Goal: Information Seeking & Learning: Learn about a topic

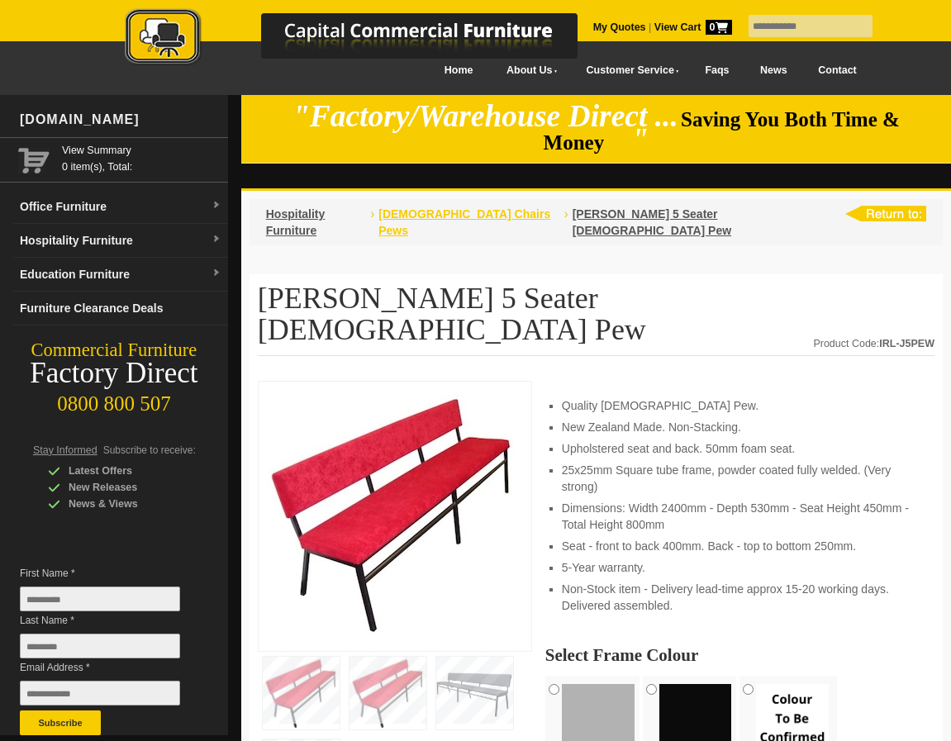
click at [447, 207] on span "[DEMOGRAPHIC_DATA] Chairs Pews" at bounding box center [464, 222] width 172 height 30
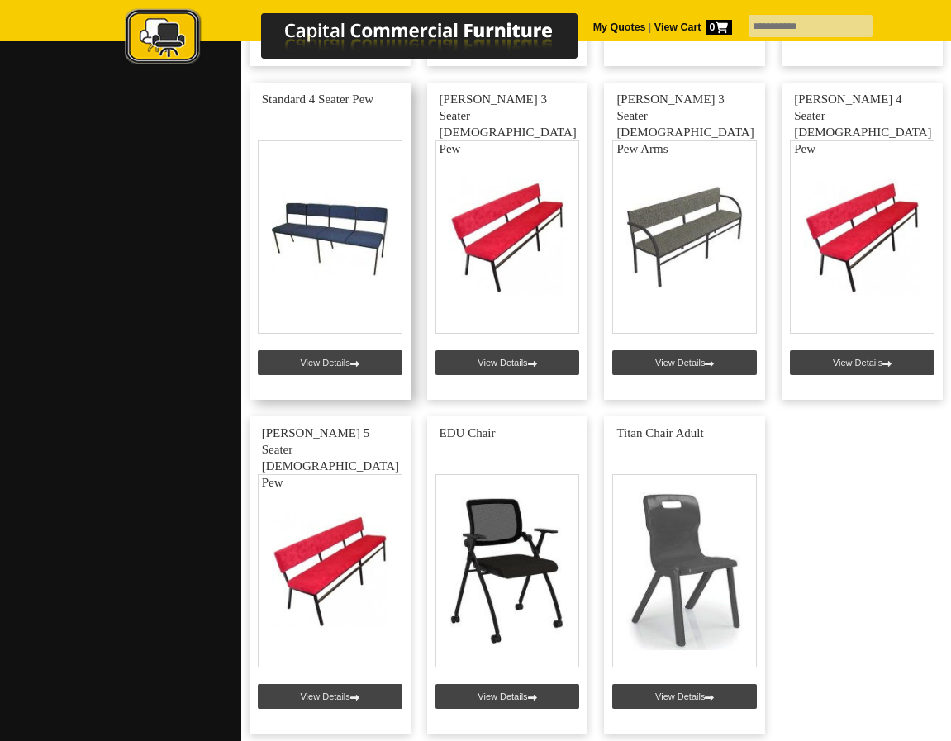
scroll to position [4707, 0]
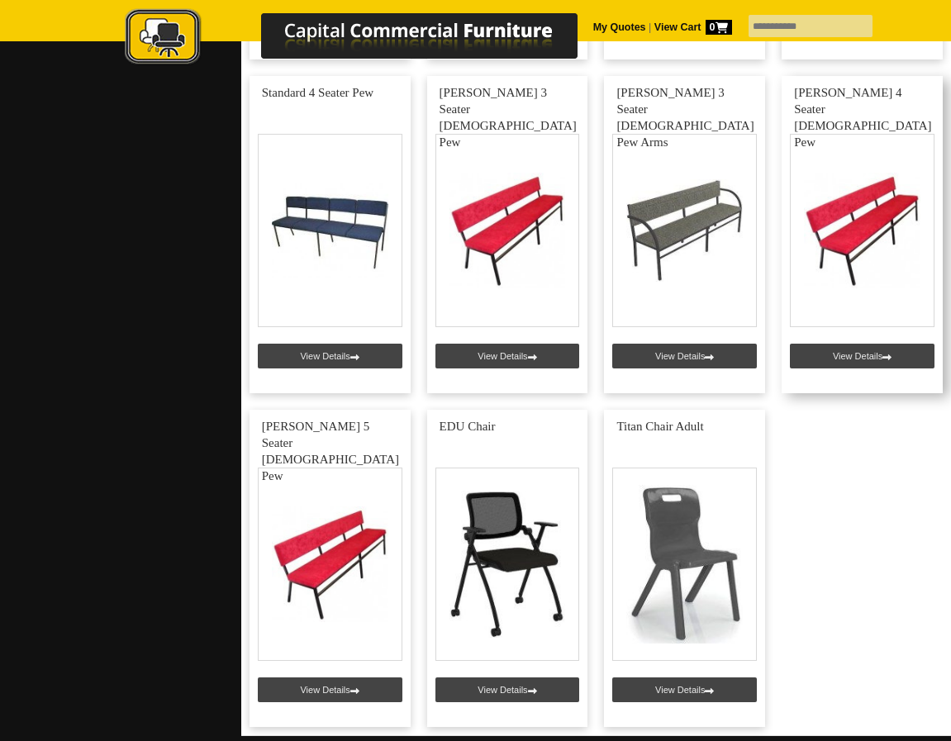
click at [824, 201] on link at bounding box center [861, 234] width 161 height 317
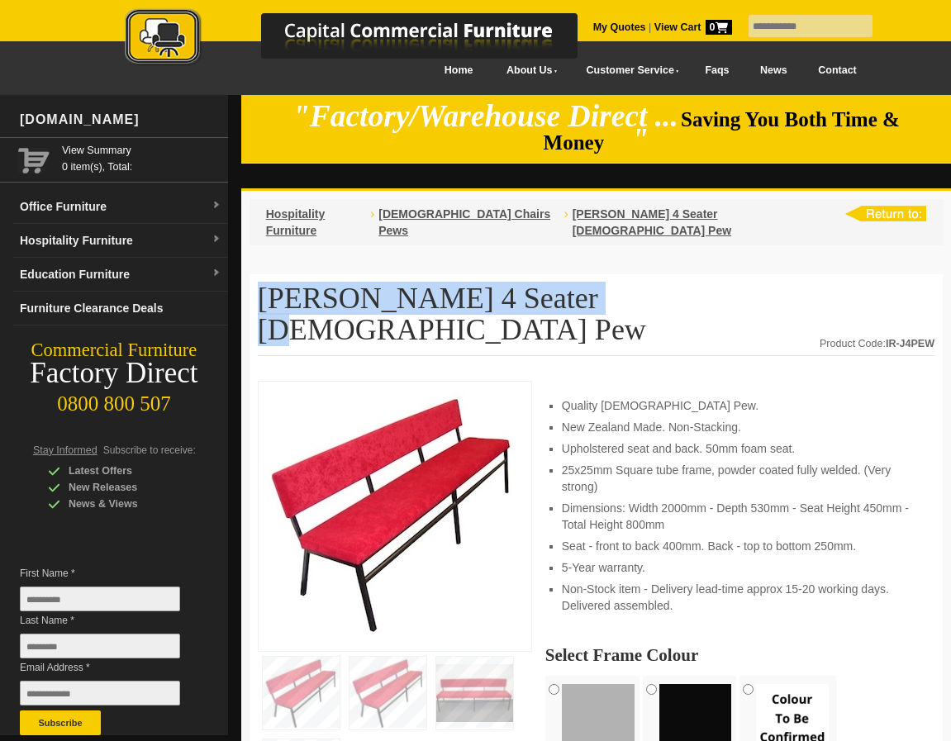
drag, startPoint x: 311, startPoint y: 259, endPoint x: 595, endPoint y: 270, distance: 284.3
click at [595, 282] on h1 "[PERSON_NAME] 4 Seater [DEMOGRAPHIC_DATA] Pew" at bounding box center [596, 318] width 676 height 73
copy h1 "[PERSON_NAME] 4 Seater [DEMOGRAPHIC_DATA] Pew"
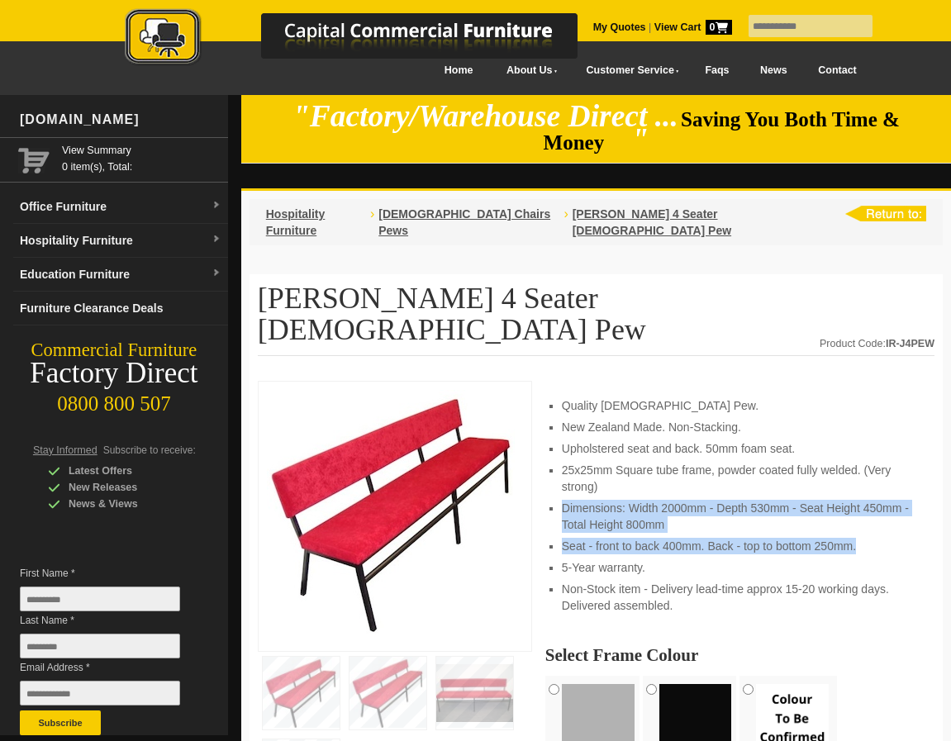
drag, startPoint x: 870, startPoint y: 475, endPoint x: 553, endPoint y: 439, distance: 319.1
copy ul "Dimensions: Width 2000mm - Depth 530mm - Seat Height 450mm - Total Height 800mm…"
